Goal: Task Accomplishment & Management: Use online tool/utility

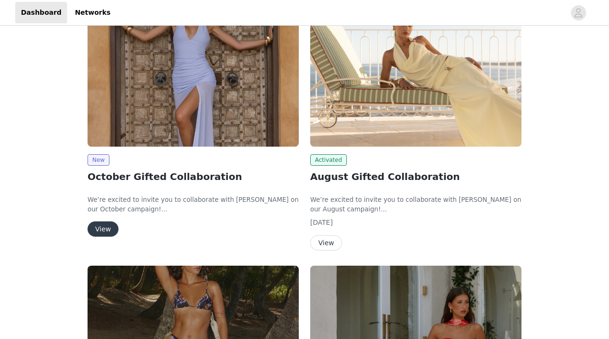
scroll to position [163, 0]
click at [103, 233] on button "View" at bounding box center [103, 229] width 31 height 15
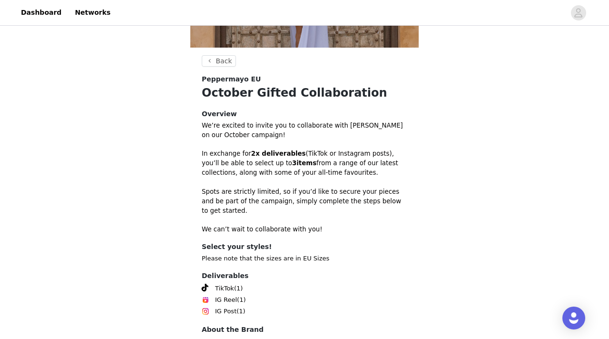
scroll to position [270, 0]
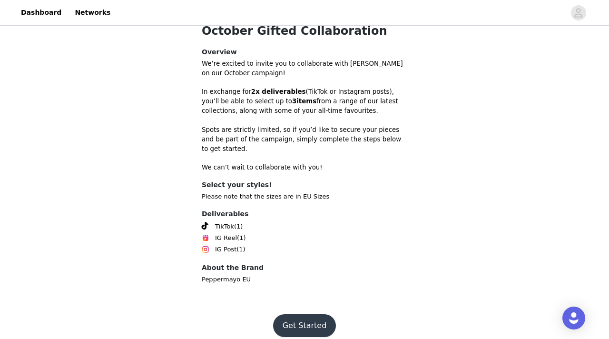
click at [308, 314] on button "Get Started" at bounding box center [304, 325] width 63 height 23
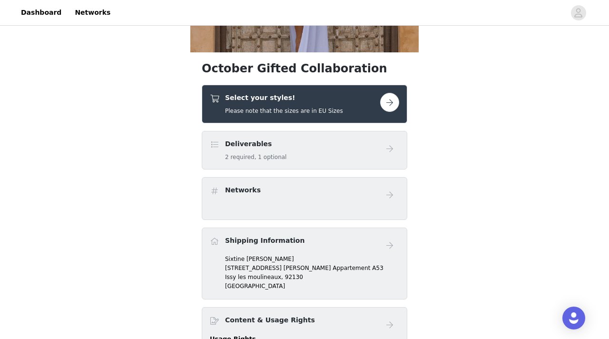
scroll to position [202, 0]
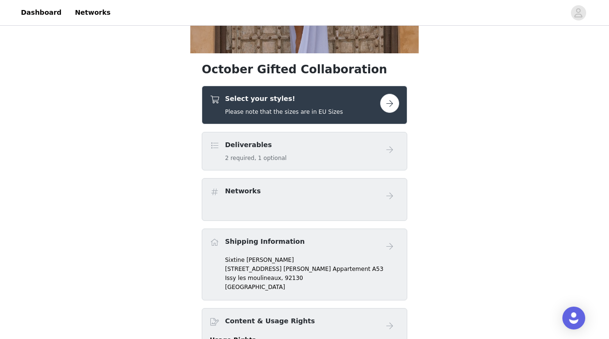
click at [386, 101] on button "button" at bounding box center [389, 103] width 19 height 19
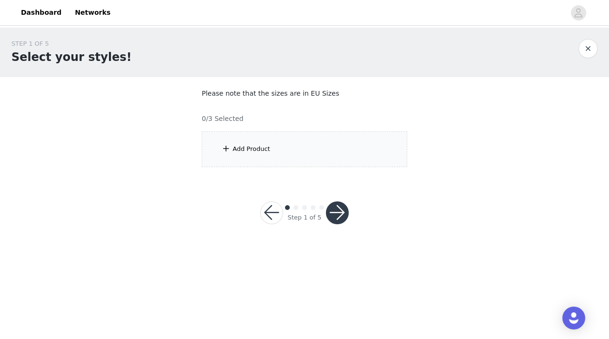
click at [279, 148] on div "Add Product" at bounding box center [305, 149] width 206 height 36
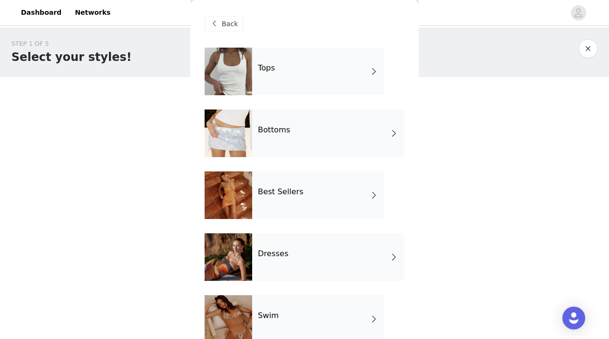
click at [279, 148] on div "Bottoms" at bounding box center [328, 133] width 152 height 48
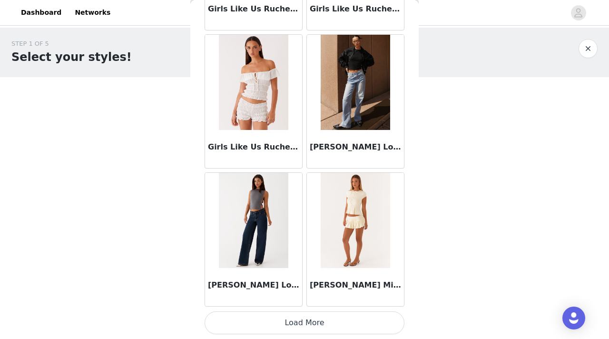
click at [301, 325] on button "Load More" at bounding box center [305, 322] width 200 height 23
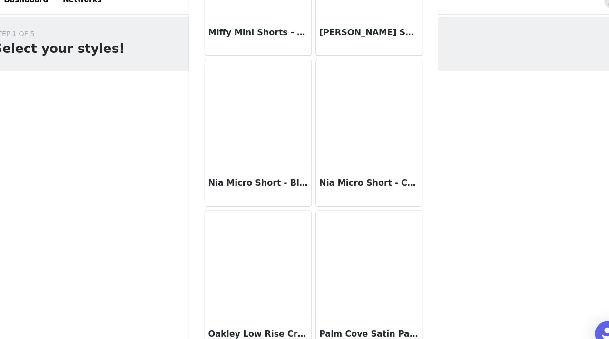
scroll to position [2071, 0]
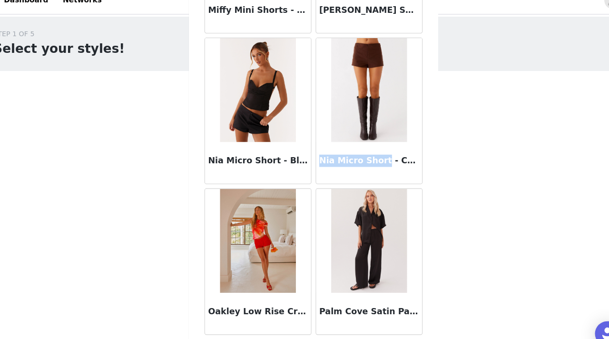
drag, startPoint x: 309, startPoint y: 159, endPoint x: 365, endPoint y: 159, distance: 55.7
click at [365, 159] on div "Nia Micro Short - Chocolate" at bounding box center [355, 161] width 97 height 38
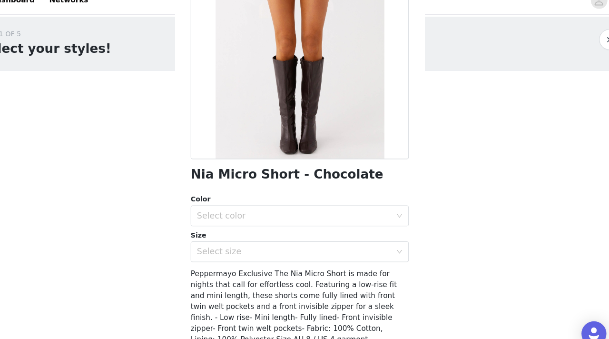
scroll to position [104, 0]
click at [386, 210] on div "Select color" at bounding box center [299, 210] width 178 height 10
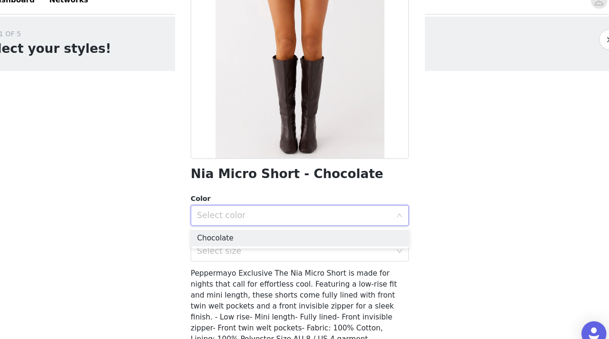
click at [386, 210] on div "Select color" at bounding box center [299, 210] width 178 height 10
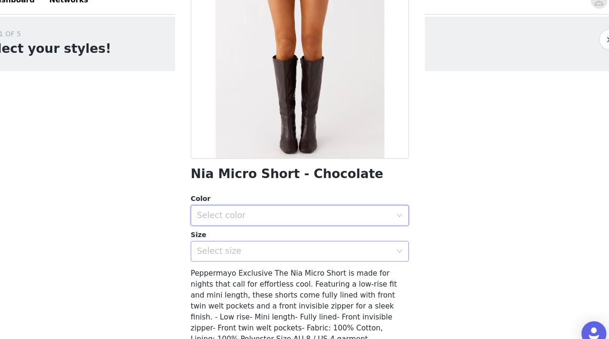
click at [394, 237] on div "Select size" at bounding box center [305, 242] width 200 height 19
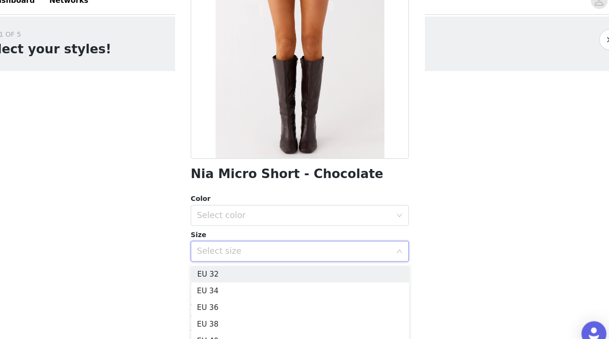
click at [394, 237] on div "Select size" at bounding box center [305, 242] width 200 height 19
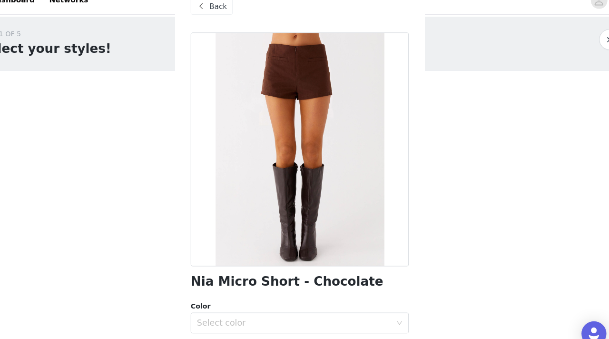
scroll to position [0, 0]
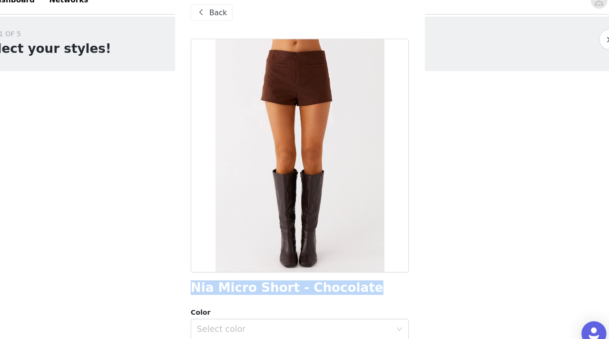
drag, startPoint x: 337, startPoint y: 272, endPoint x: 203, endPoint y: 273, distance: 134.2
click at [203, 273] on div "Back Nia Micro Short - Chocolate Color Select color Size Select size Peppermayo…" at bounding box center [304, 169] width 228 height 339
copy h1 "Nia Micro Short - Chocolate"
click at [222, 25] on span "Back" at bounding box center [230, 24] width 16 height 10
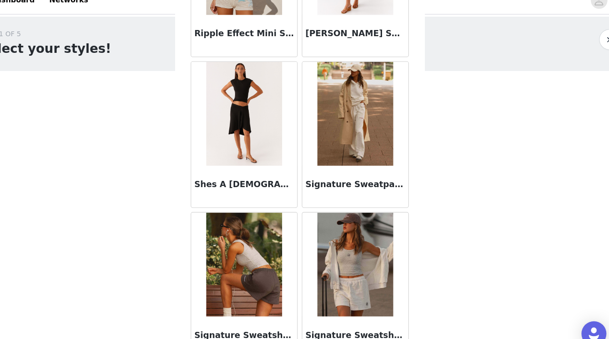
scroll to position [2497, 0]
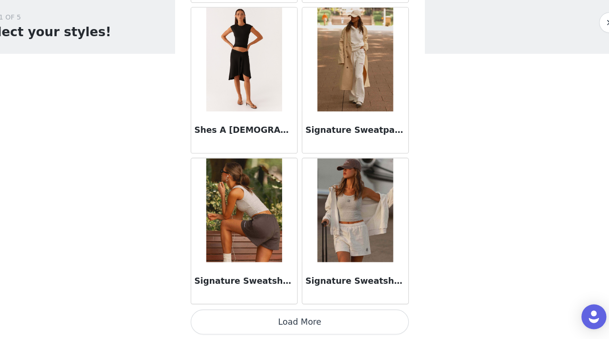
click at [309, 325] on button "Load More" at bounding box center [305, 322] width 200 height 23
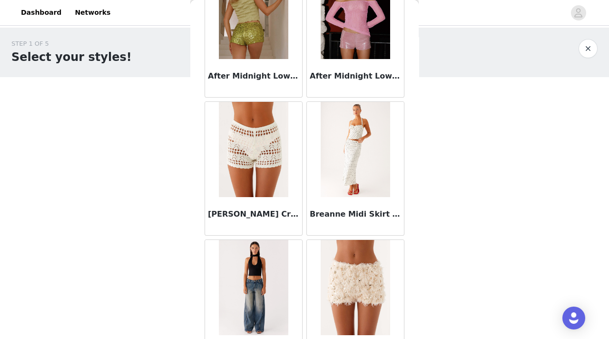
scroll to position [0, 0]
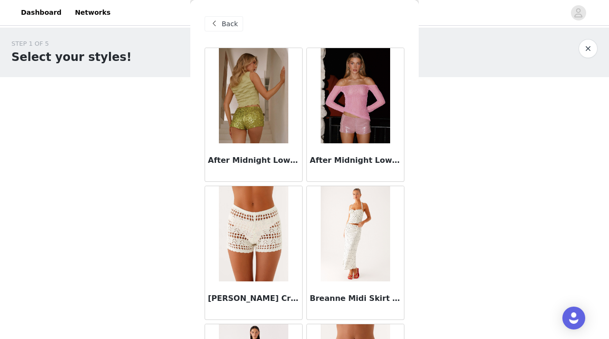
click at [221, 24] on div "Back" at bounding box center [224, 23] width 39 height 15
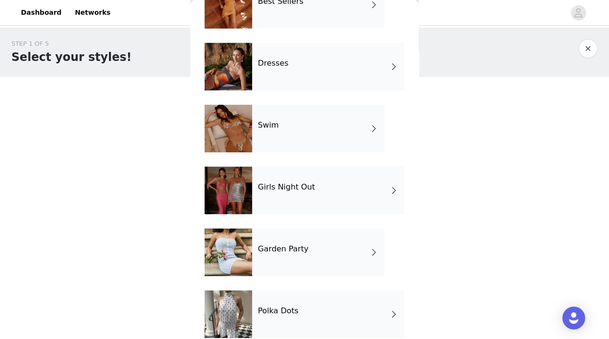
scroll to position [204, 0]
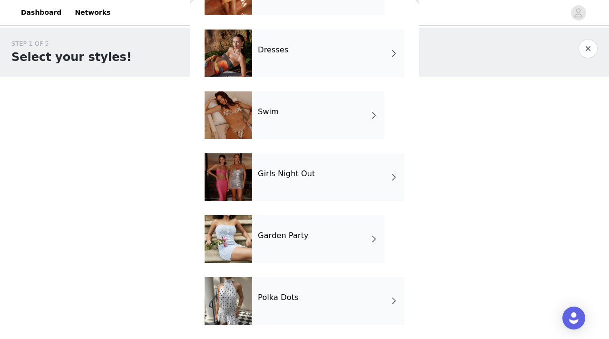
click at [333, 220] on div "Garden Party" at bounding box center [318, 239] width 132 height 48
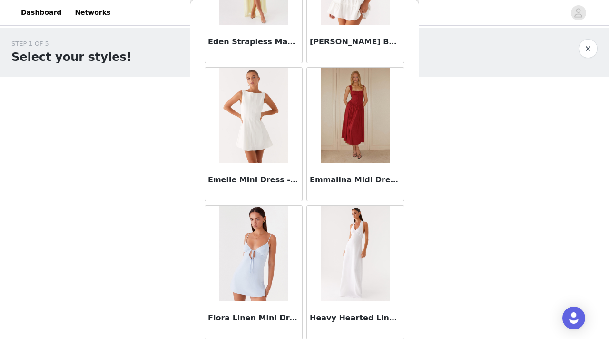
scroll to position [1117, 0]
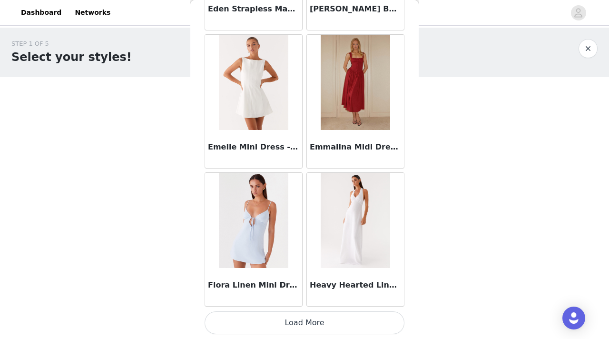
click at [345, 324] on button "Load More" at bounding box center [305, 322] width 200 height 23
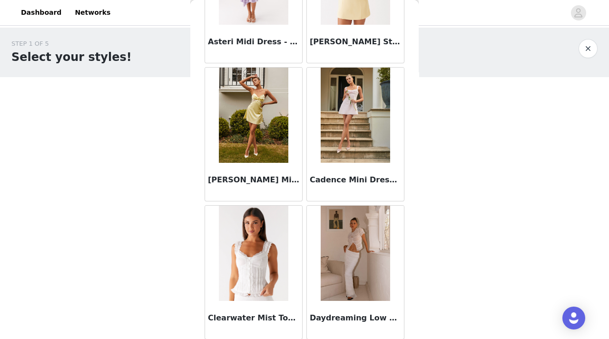
scroll to position [0, 0]
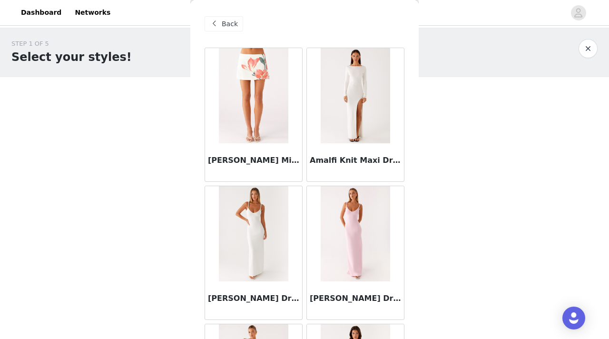
click at [229, 22] on span "Back" at bounding box center [230, 24] width 16 height 10
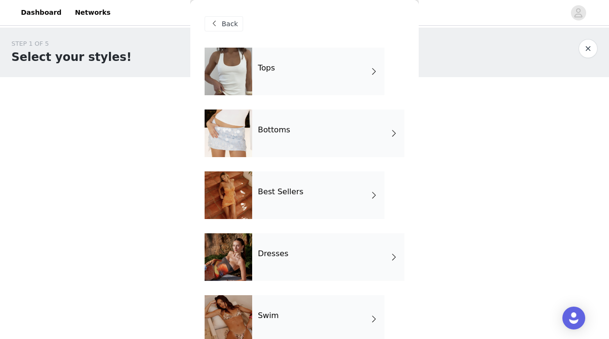
click at [276, 189] on h4 "Best Sellers" at bounding box center [281, 191] width 46 height 9
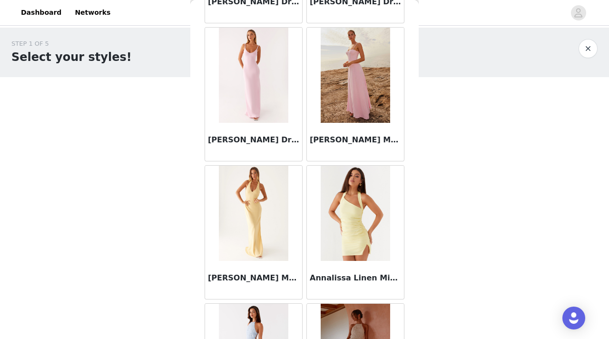
scroll to position [1117, 0]
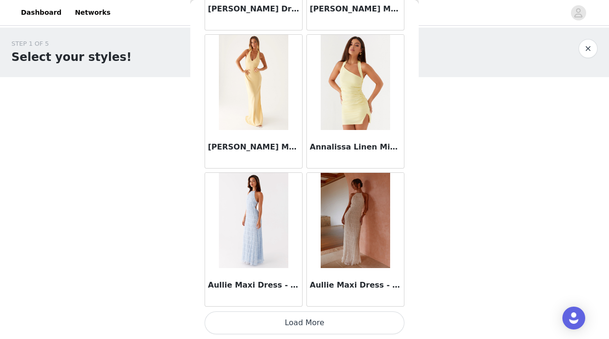
click at [312, 316] on button "Load More" at bounding box center [305, 322] width 200 height 23
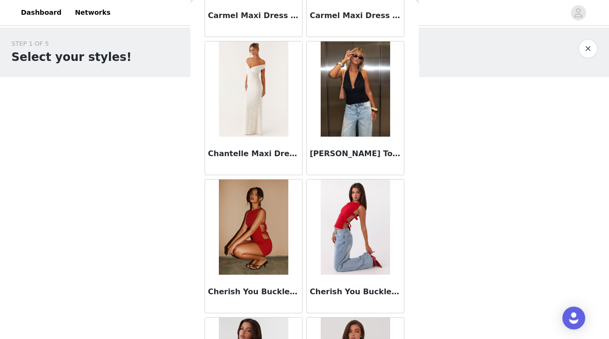
scroll to position [2497, 0]
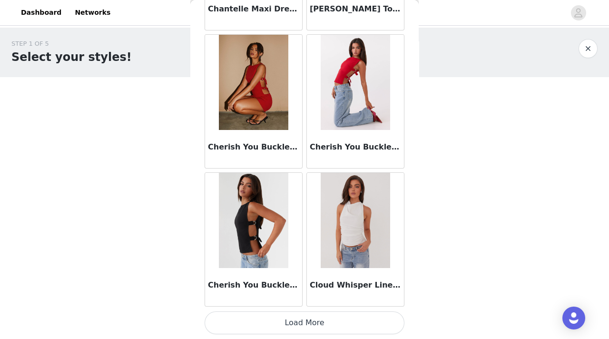
click at [311, 326] on button "Load More" at bounding box center [305, 322] width 200 height 23
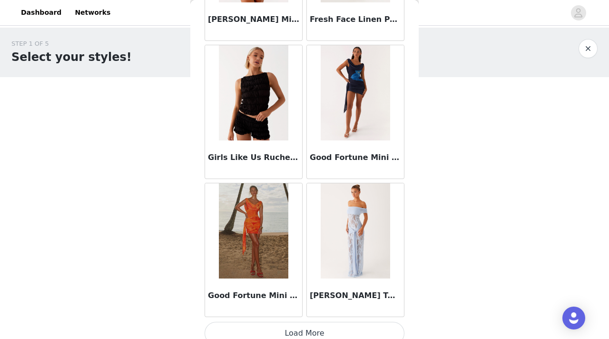
scroll to position [3877, 0]
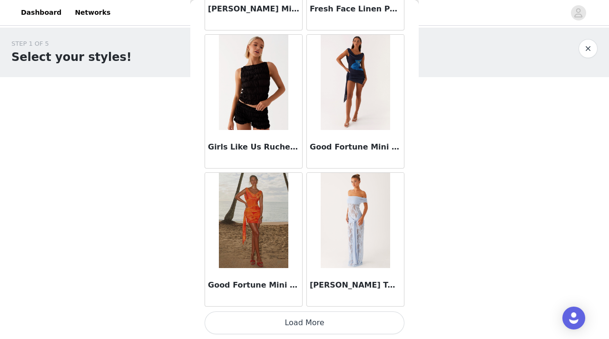
click at [319, 322] on button "Load More" at bounding box center [305, 322] width 200 height 23
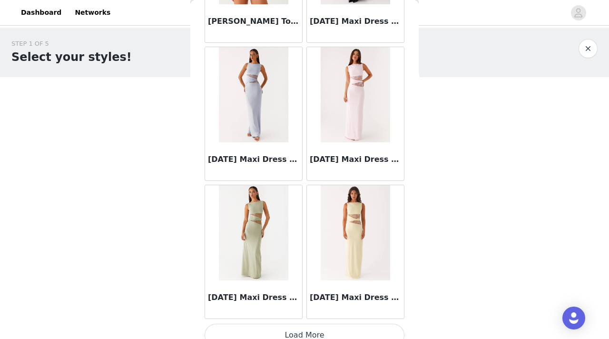
scroll to position [5257, 0]
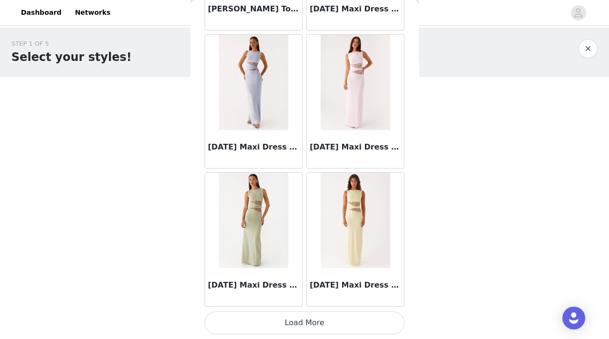
click at [340, 324] on button "Load More" at bounding box center [305, 322] width 200 height 23
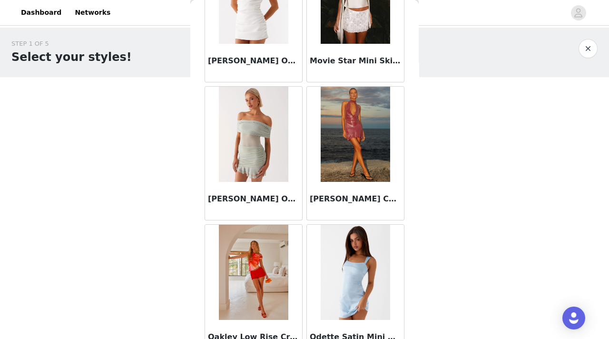
scroll to position [6637, 0]
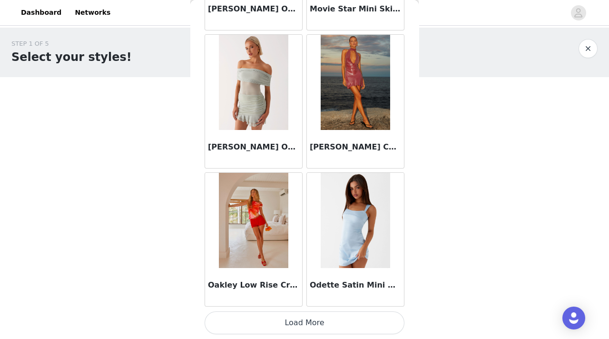
click at [318, 319] on button "Load More" at bounding box center [305, 322] width 200 height 23
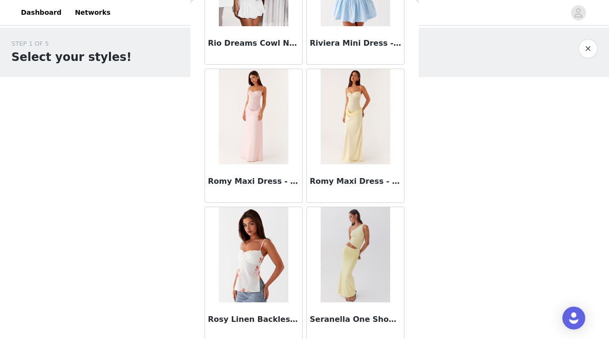
scroll to position [8017, 0]
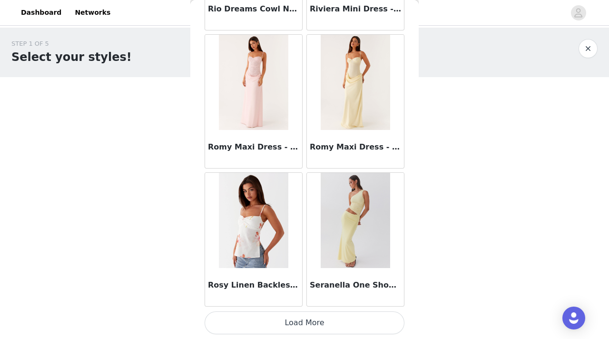
click at [252, 324] on button "Load More" at bounding box center [305, 322] width 200 height 23
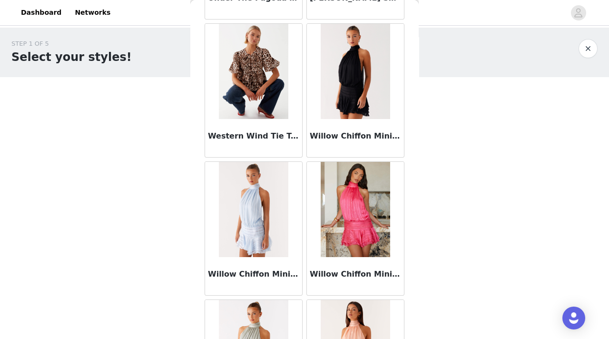
scroll to position [9397, 0]
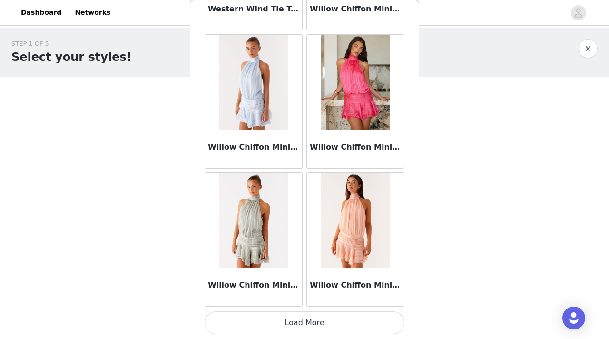
click at [289, 325] on button "Load More" at bounding box center [305, 322] width 200 height 23
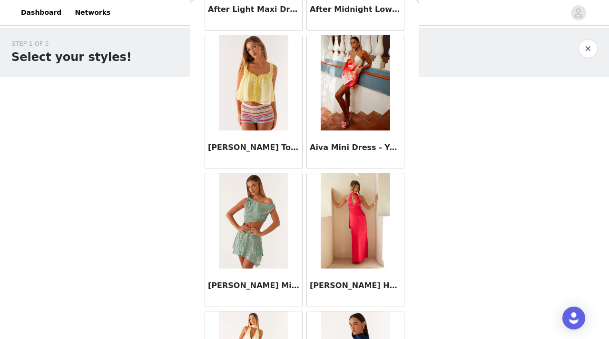
scroll to position [0, 0]
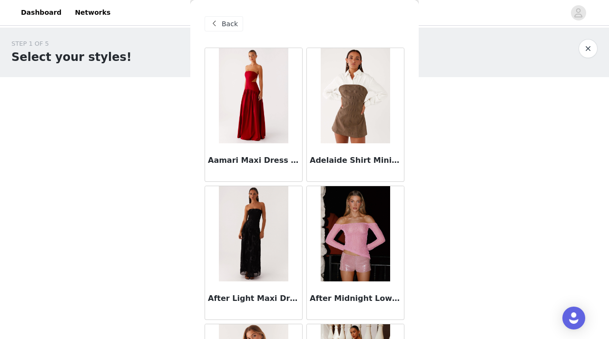
click at [224, 23] on span "Back" at bounding box center [230, 24] width 16 height 10
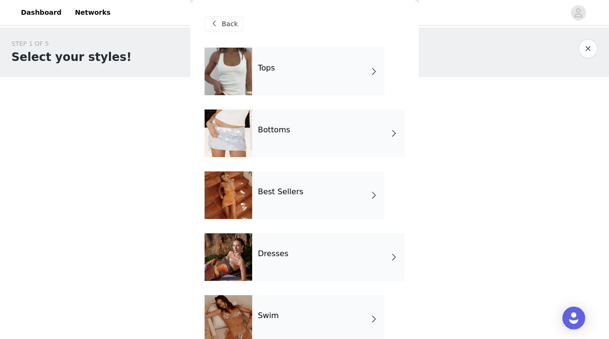
click at [247, 70] on div at bounding box center [229, 72] width 48 height 48
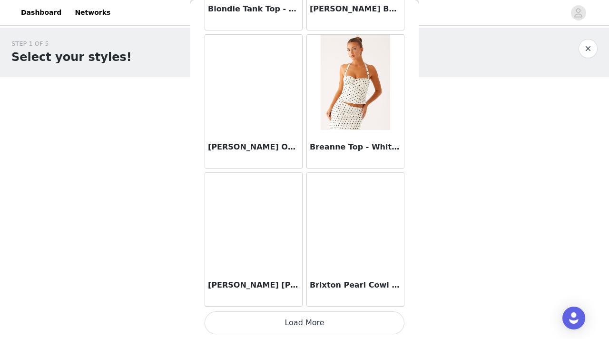
scroll to position [1117, 0]
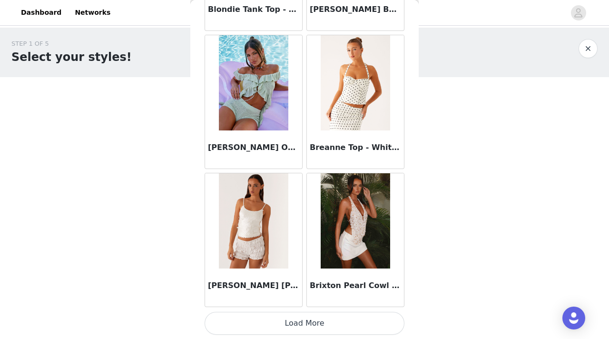
click at [305, 324] on button "Load More" at bounding box center [305, 323] width 200 height 23
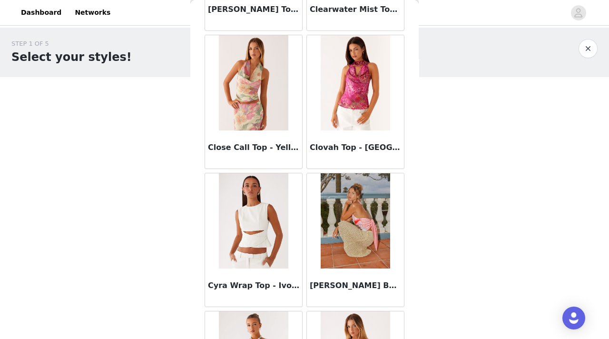
scroll to position [2497, 0]
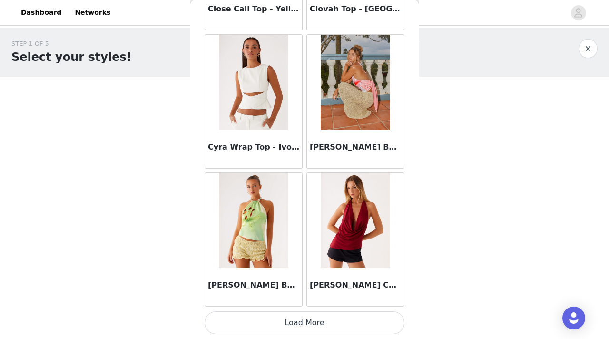
click at [337, 324] on button "Load More" at bounding box center [305, 322] width 200 height 23
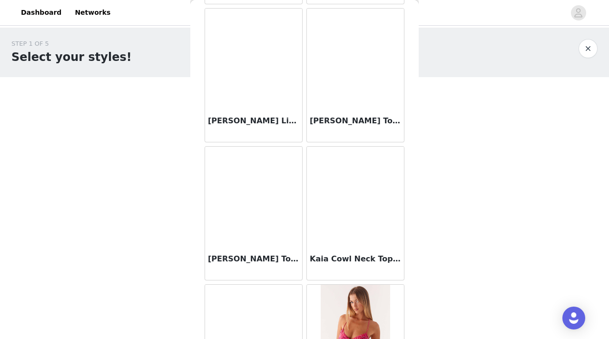
scroll to position [3877, 0]
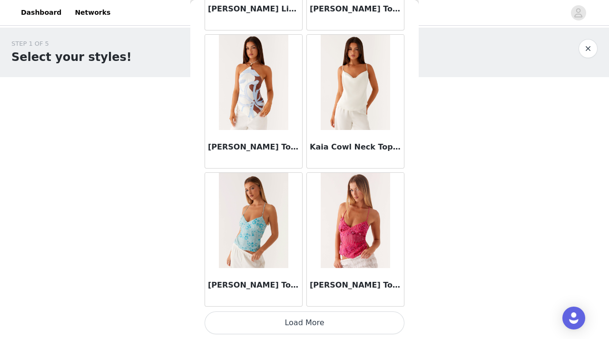
click at [317, 329] on button "Load More" at bounding box center [305, 322] width 200 height 23
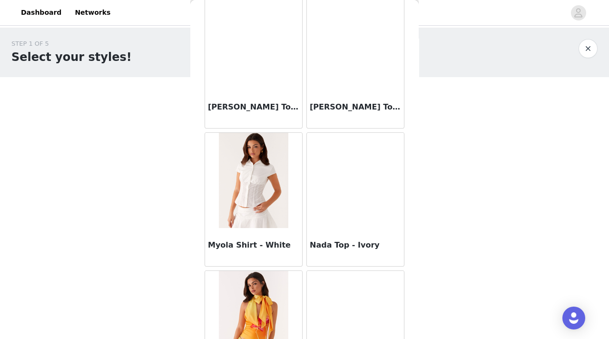
scroll to position [5257, 0]
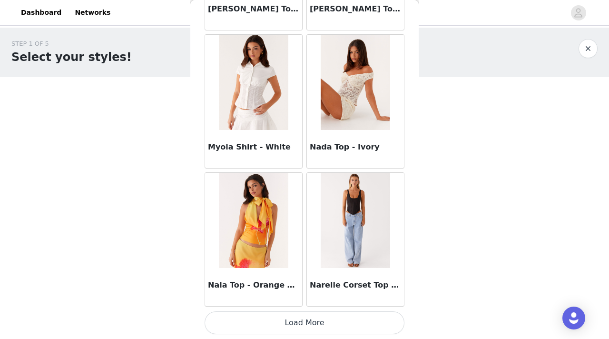
click at [322, 330] on button "Load More" at bounding box center [305, 322] width 200 height 23
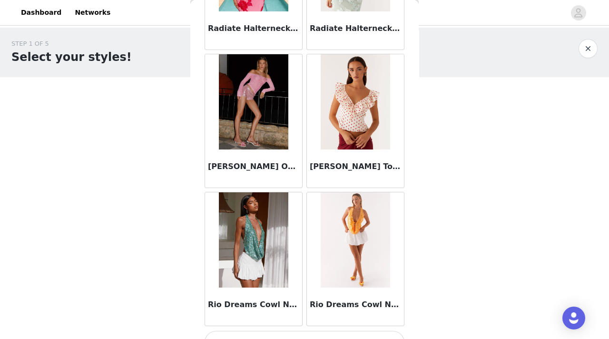
scroll to position [6637, 0]
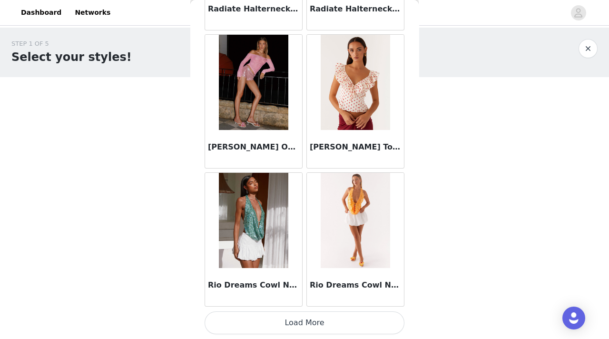
click at [292, 329] on button "Load More" at bounding box center [305, 322] width 200 height 23
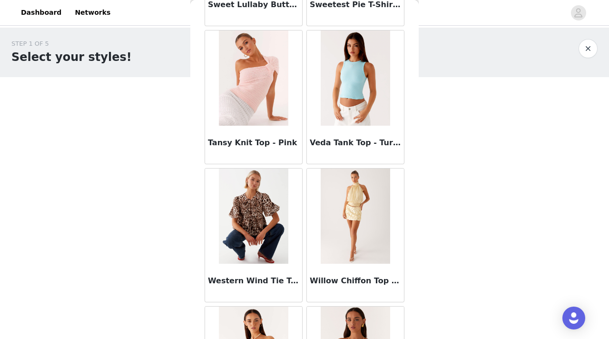
scroll to position [8017, 0]
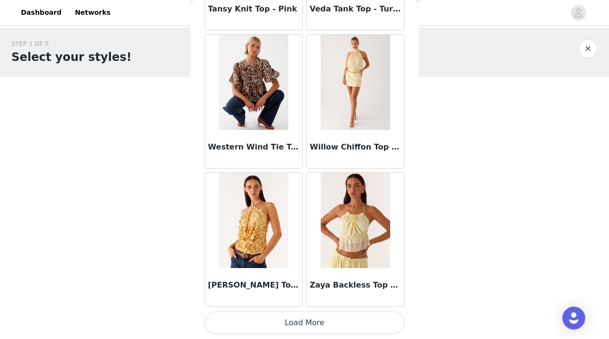
click at [294, 326] on button "Load More" at bounding box center [305, 322] width 200 height 23
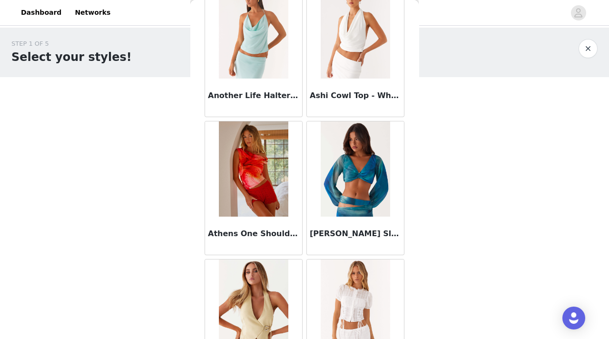
scroll to position [0, 0]
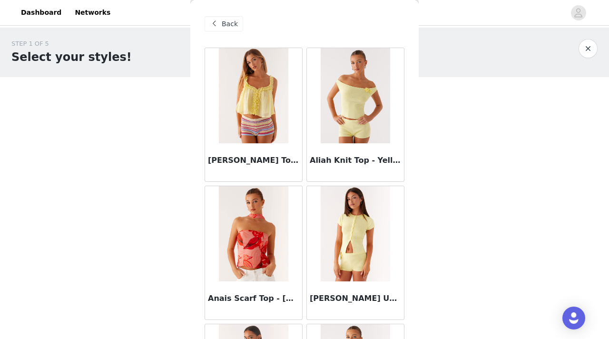
click at [220, 20] on div "Back" at bounding box center [224, 23] width 39 height 15
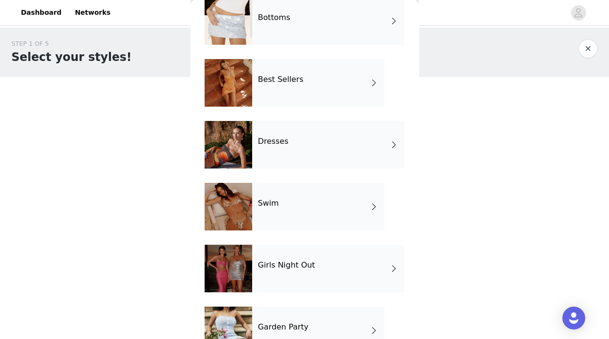
scroll to position [138, 0]
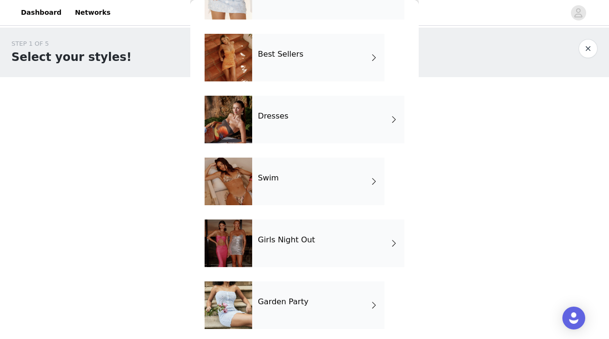
click at [261, 124] on div "Dresses" at bounding box center [328, 120] width 152 height 48
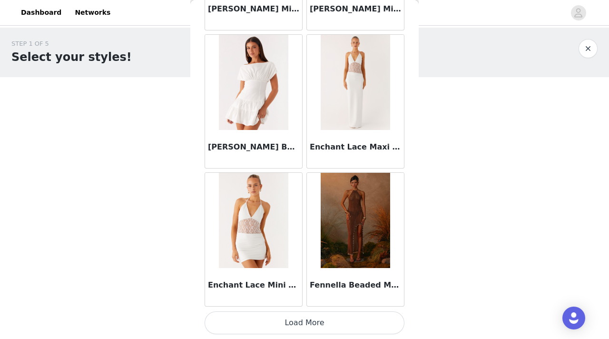
scroll to position [1117, 0]
click at [302, 325] on button "Load More" at bounding box center [305, 323] width 200 height 23
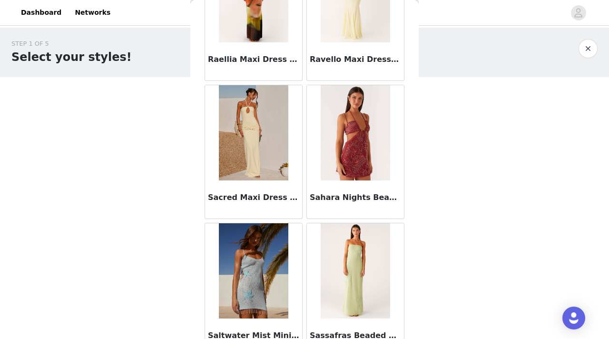
scroll to position [2497, 0]
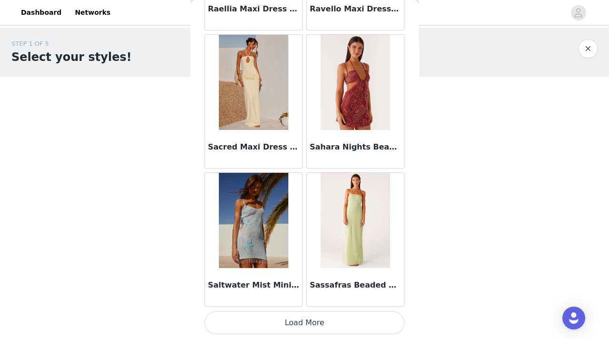
click at [304, 329] on button "Load More" at bounding box center [305, 322] width 200 height 23
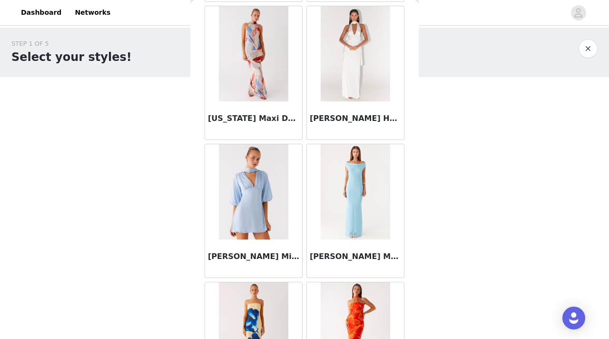
scroll to position [3877, 0]
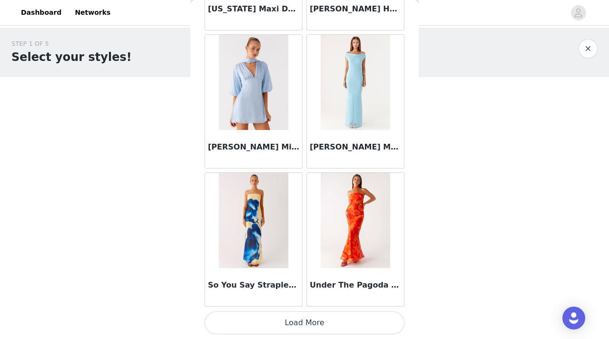
click at [335, 318] on button "Load More" at bounding box center [305, 322] width 200 height 23
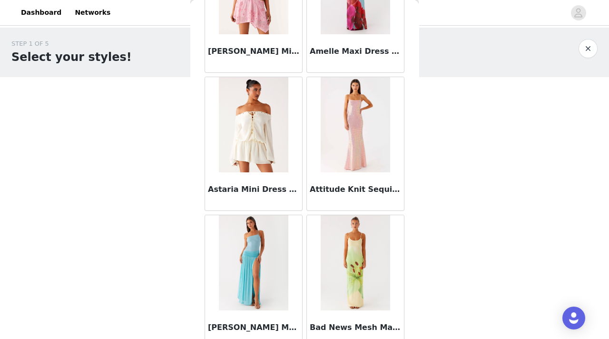
scroll to position [0, 0]
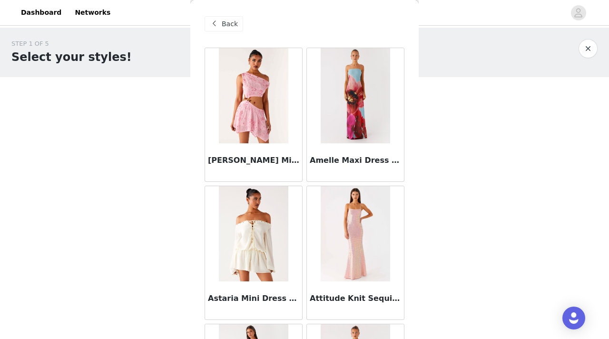
click at [236, 30] on div "Back" at bounding box center [224, 23] width 39 height 15
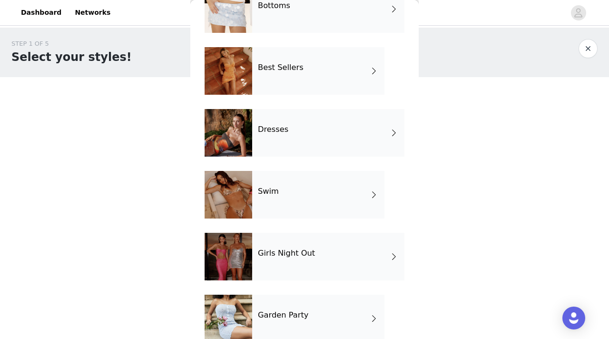
scroll to position [127, 0]
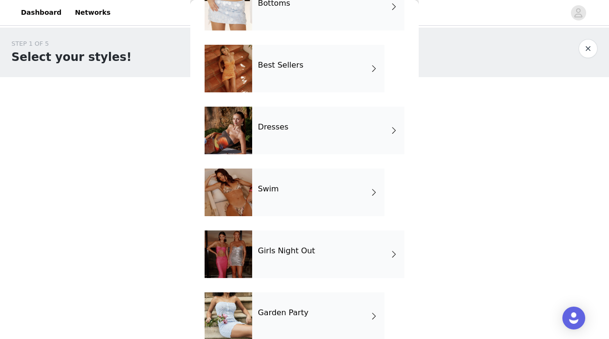
click at [308, 259] on div "Girls Night Out" at bounding box center [328, 254] width 152 height 48
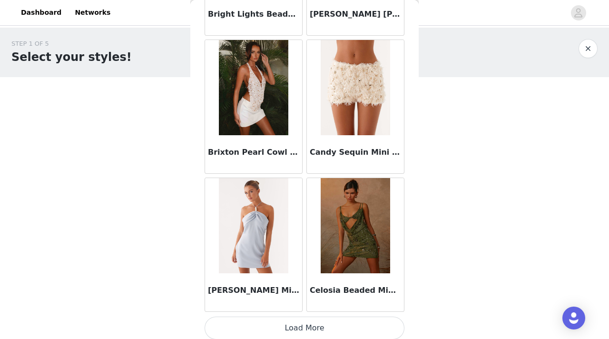
scroll to position [1117, 0]
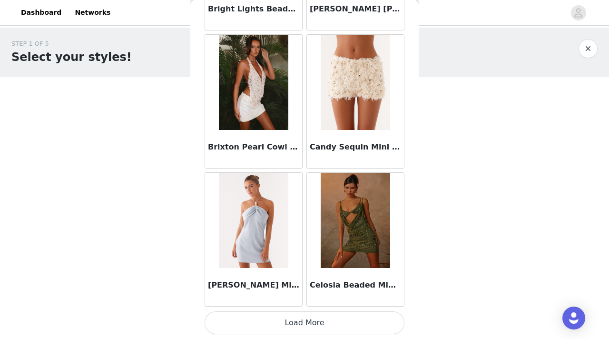
click at [301, 324] on button "Load More" at bounding box center [305, 322] width 200 height 23
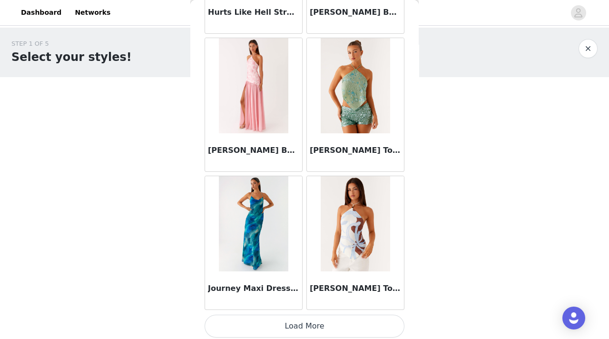
scroll to position [2497, 0]
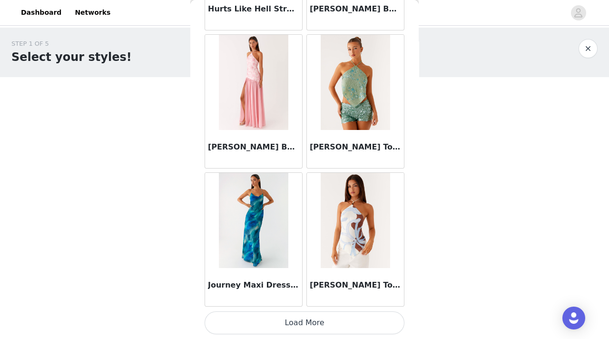
click at [339, 319] on button "Load More" at bounding box center [305, 322] width 200 height 23
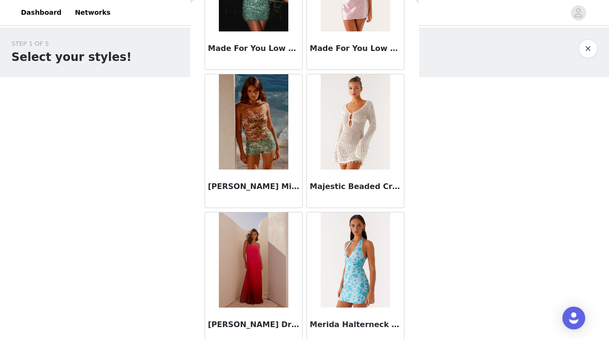
scroll to position [3877, 0]
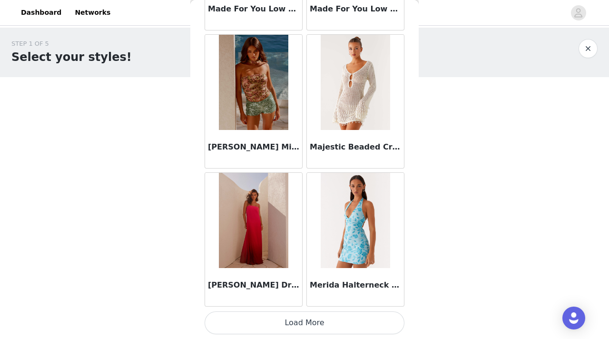
click at [328, 321] on button "Load More" at bounding box center [305, 322] width 200 height 23
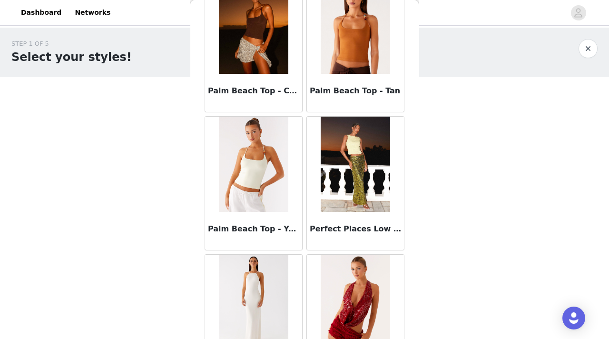
scroll to position [5257, 0]
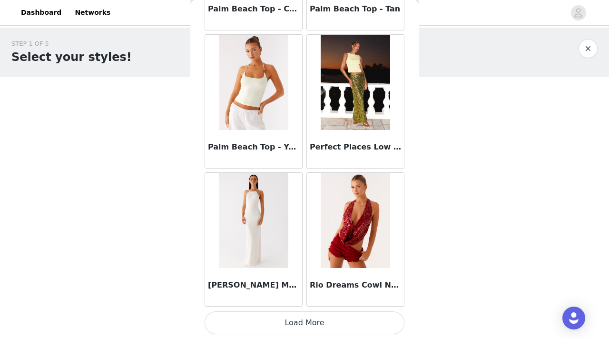
click at [316, 332] on button "Load More" at bounding box center [305, 322] width 200 height 23
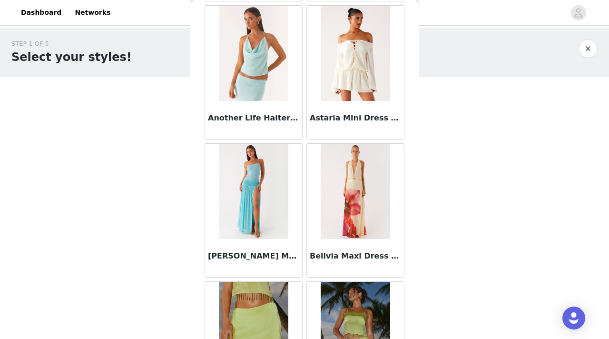
scroll to position [0, 0]
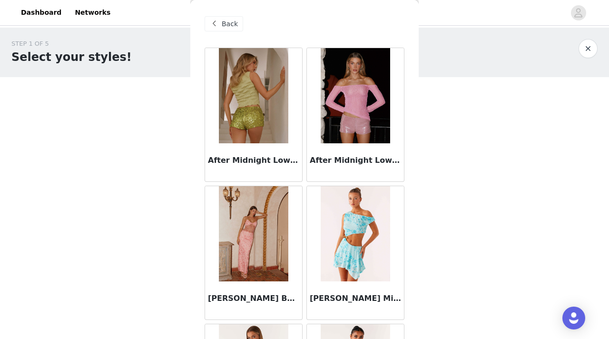
click at [236, 25] on span "Back" at bounding box center [230, 24] width 16 height 10
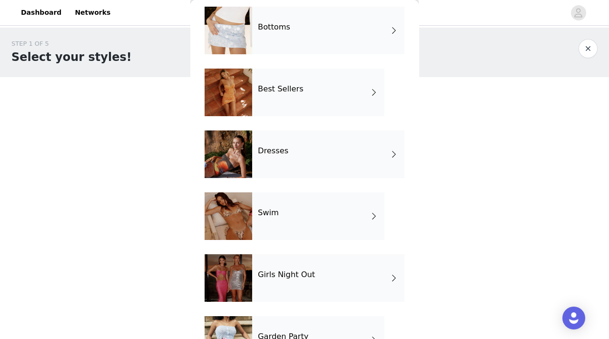
scroll to position [103, 0]
click at [279, 227] on div "Swim" at bounding box center [318, 216] width 132 height 48
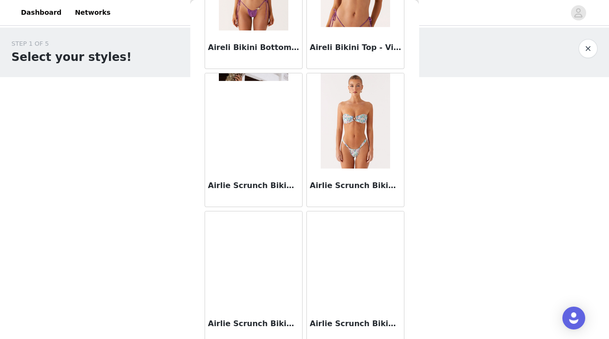
scroll to position [0, 0]
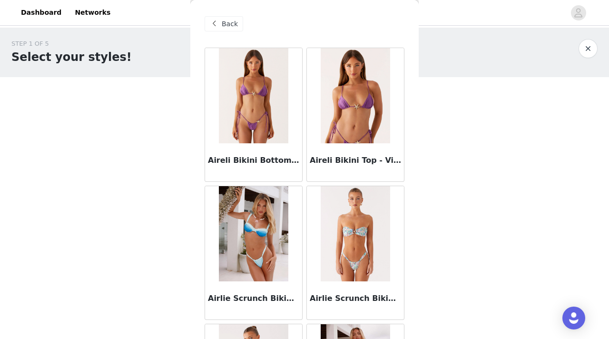
click at [215, 23] on span at bounding box center [213, 23] width 11 height 11
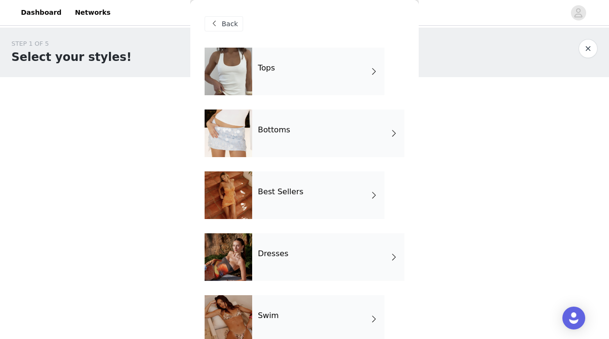
click at [270, 132] on h4 "Bottoms" at bounding box center [274, 130] width 32 height 9
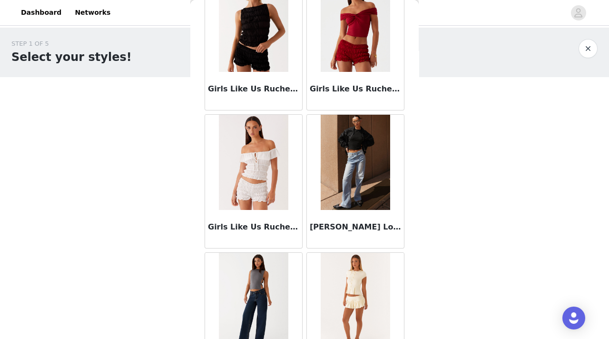
scroll to position [1117, 0]
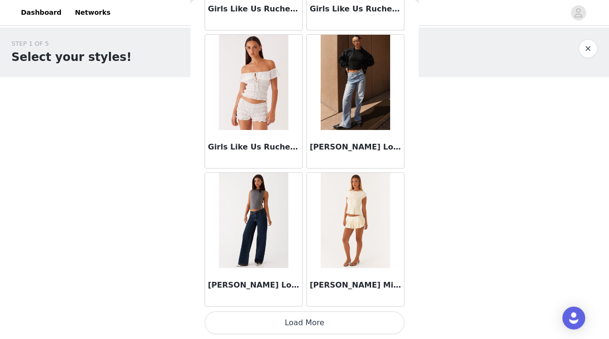
click at [236, 240] on img at bounding box center [253, 220] width 69 height 95
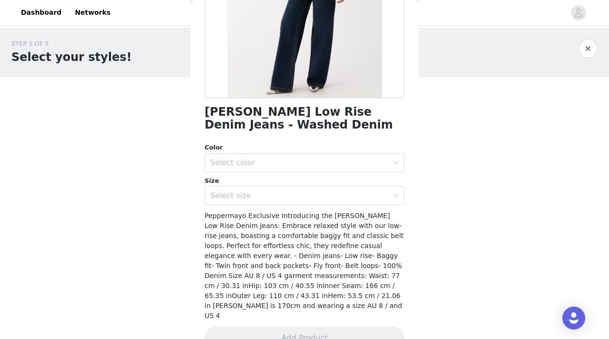
scroll to position [175, 0]
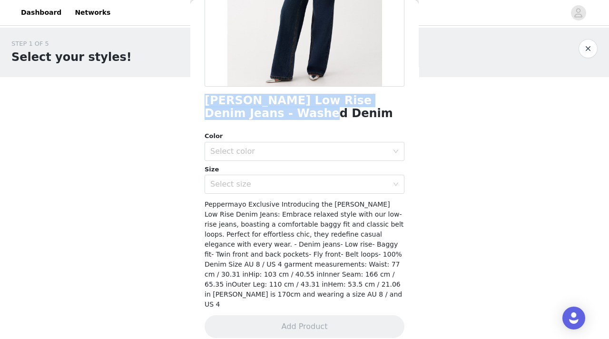
drag, startPoint x: 293, startPoint y: 112, endPoint x: 201, endPoint y: 105, distance: 92.1
click at [201, 105] on div "Back [PERSON_NAME] Low Rise Denim Jeans - Washed Denim Color Select color Size …" at bounding box center [304, 169] width 228 height 339
copy h1 "[PERSON_NAME] Low Rise Denim Jeans - Washed Denim"
